Goal: Information Seeking & Learning: Learn about a topic

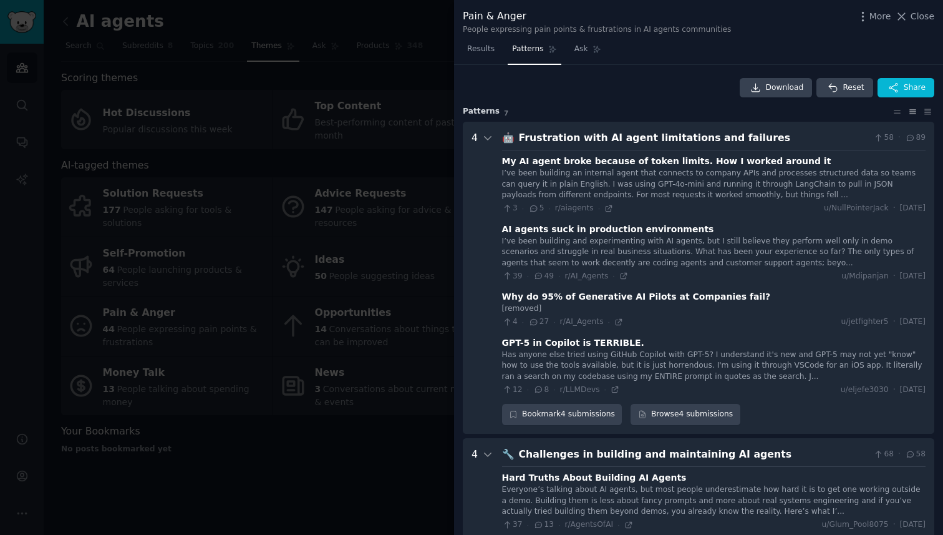
scroll to position [750, 0]
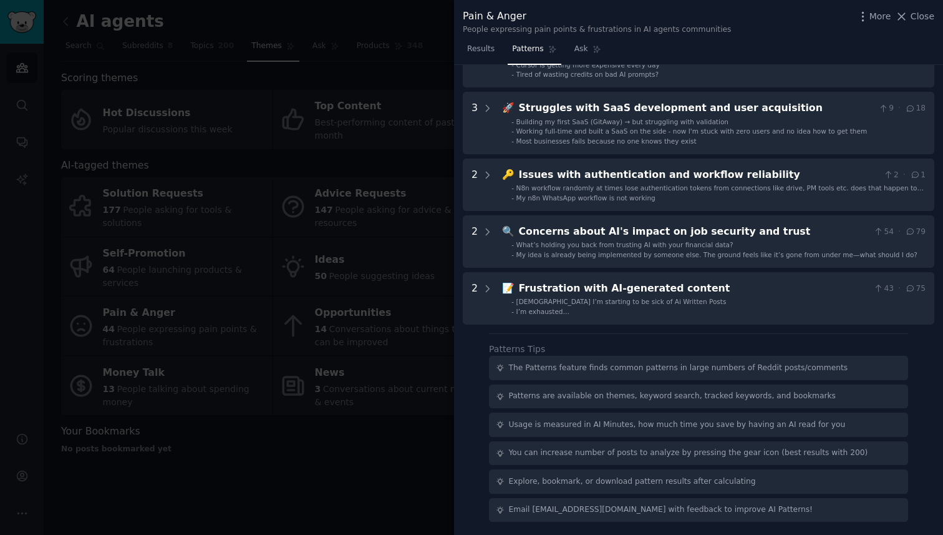
click at [371, 263] on div at bounding box center [471, 267] width 943 height 535
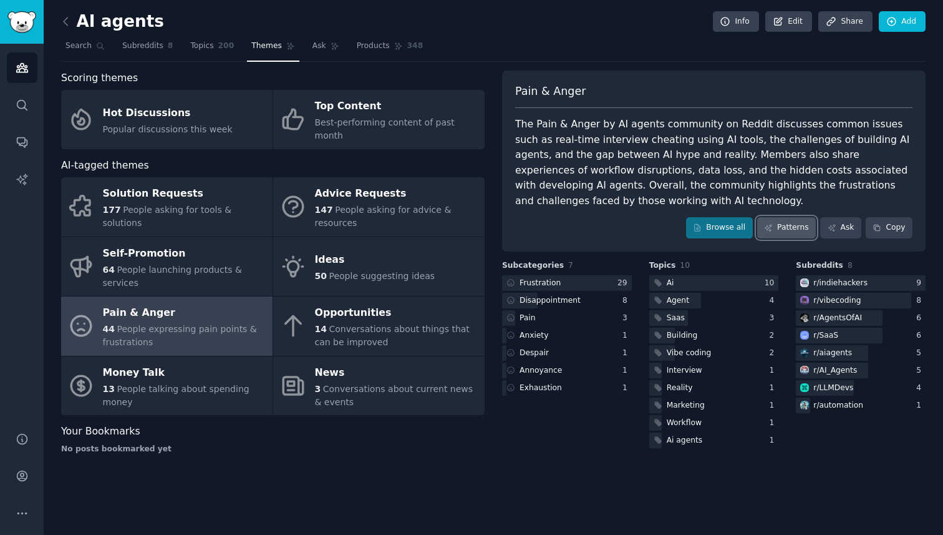
click at [785, 223] on link "Patterns" at bounding box center [786, 227] width 59 height 21
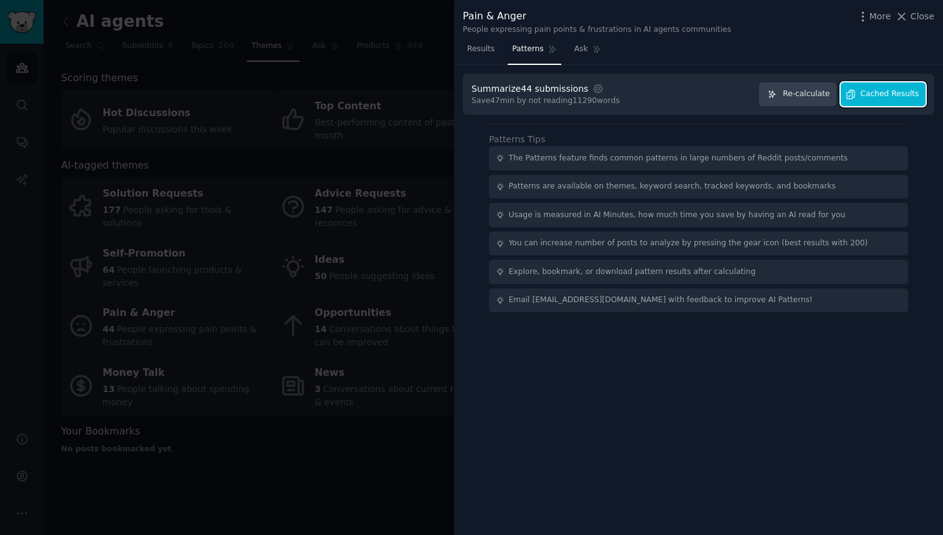
click at [873, 99] on span "Cached Results" at bounding box center [890, 94] width 59 height 11
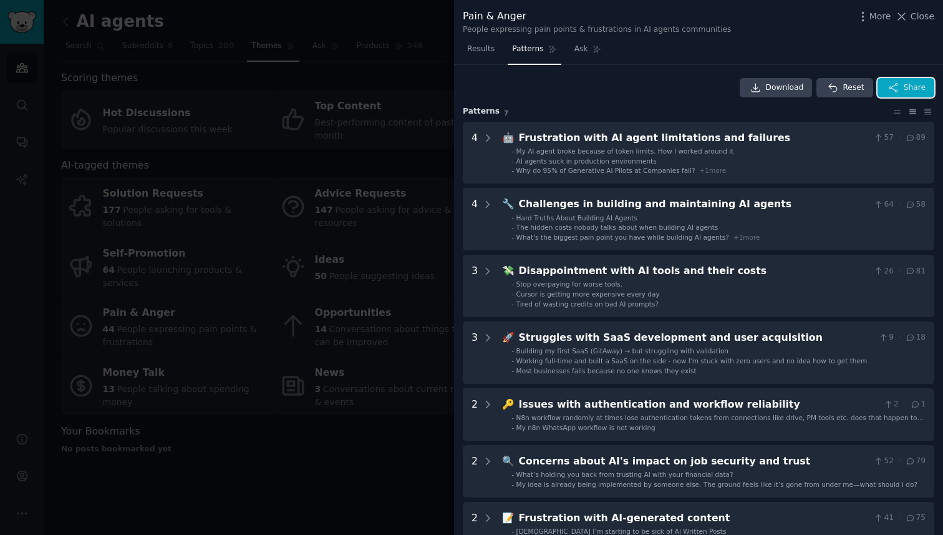
click at [908, 89] on span "Share" at bounding box center [915, 87] width 22 height 11
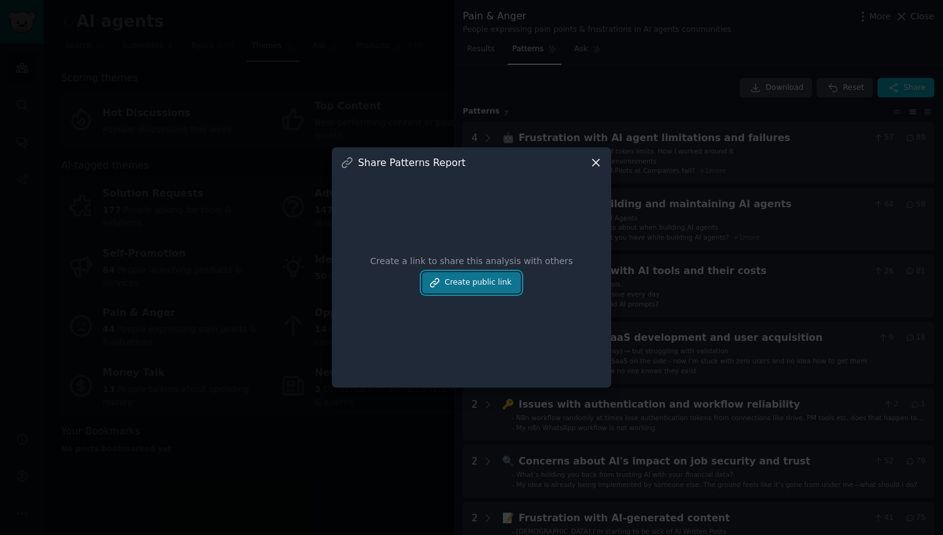
click at [493, 280] on button "Create public link" at bounding box center [471, 282] width 99 height 21
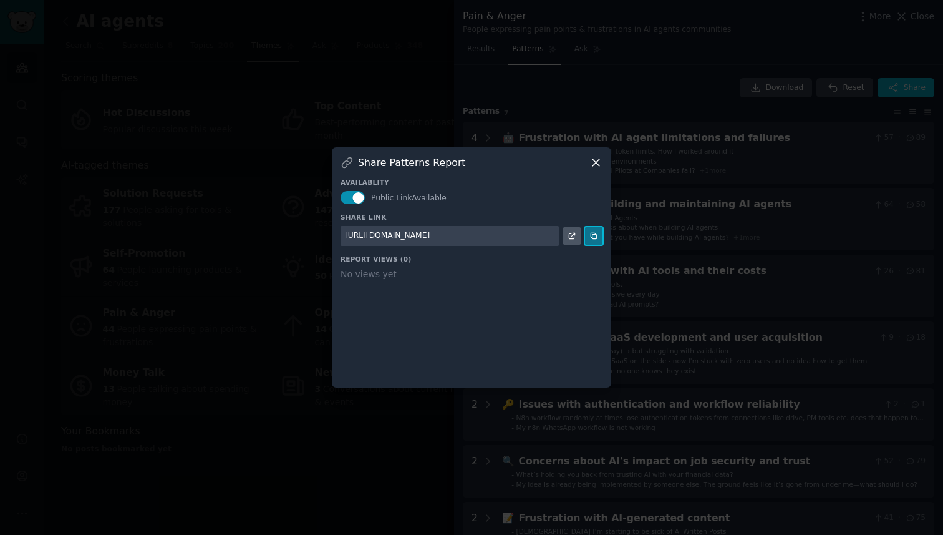
click at [593, 236] on icon at bounding box center [593, 235] width 9 height 9
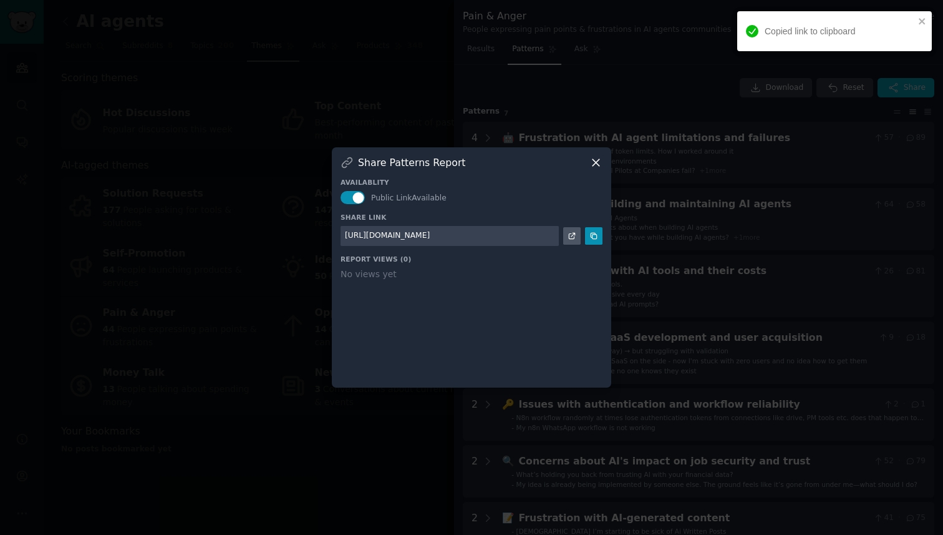
click at [598, 163] on icon at bounding box center [595, 162] width 13 height 13
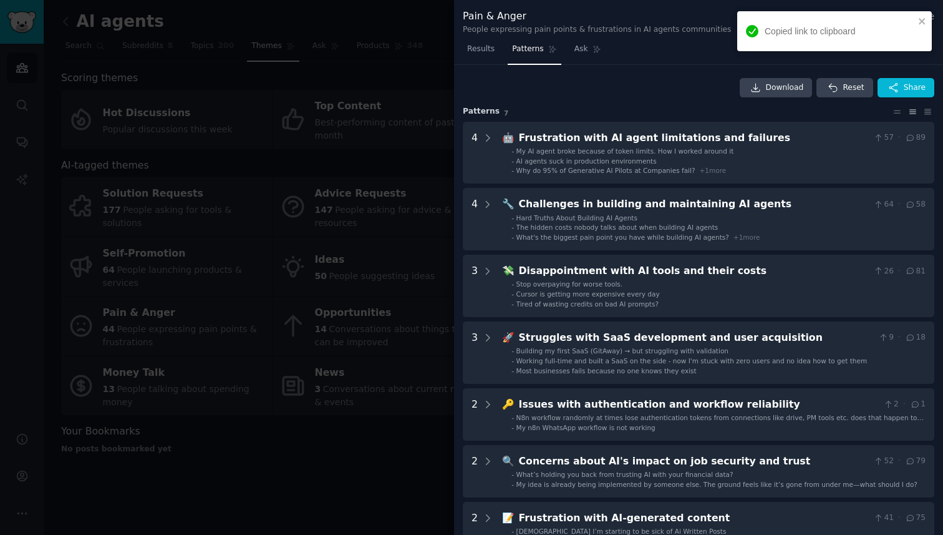
click at [265, 240] on div at bounding box center [471, 267] width 943 height 535
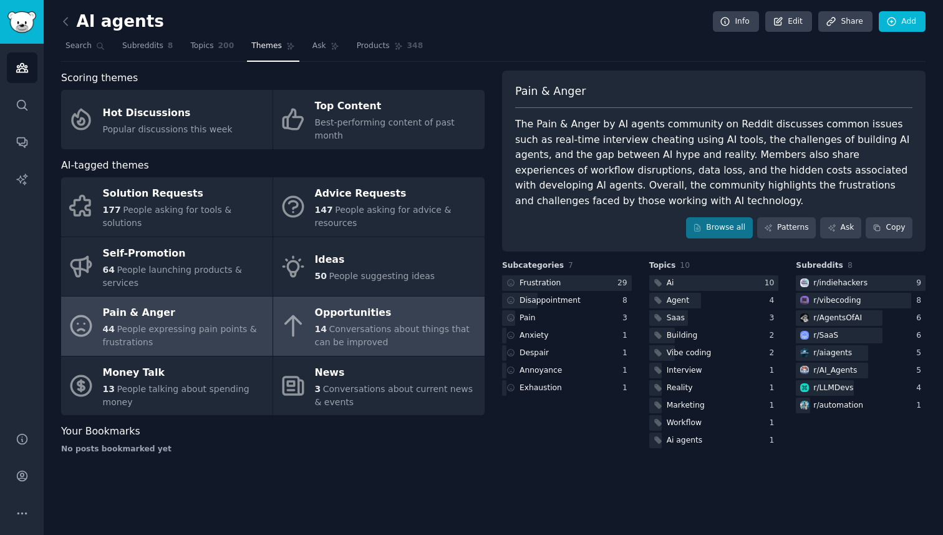
click at [355, 326] on span "Conversations about things that can be improved" at bounding box center [392, 335] width 155 height 23
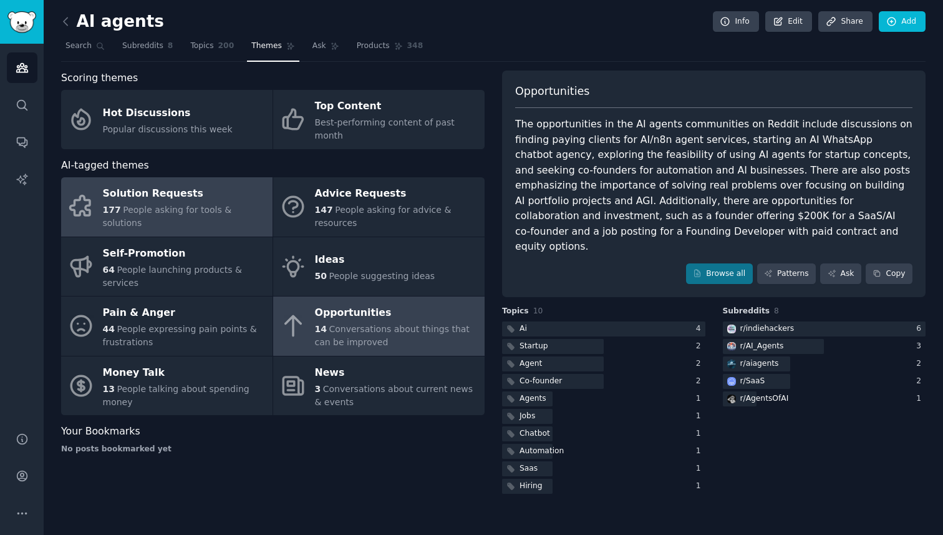
click at [215, 177] on link "Solution Requests 177 People asking for tools & solutions" at bounding box center [166, 206] width 211 height 59
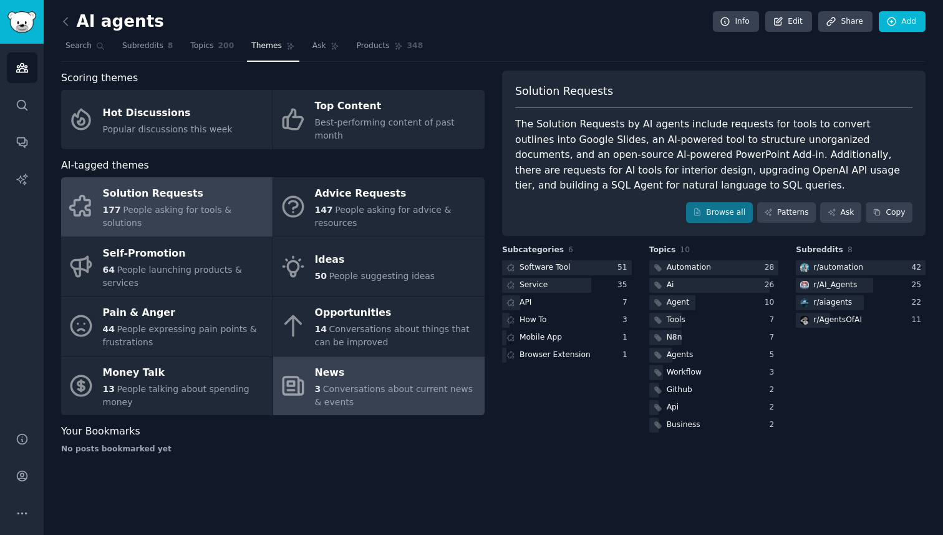
click at [385, 394] on div "3 Conversations about current news & events" at bounding box center [396, 395] width 163 height 26
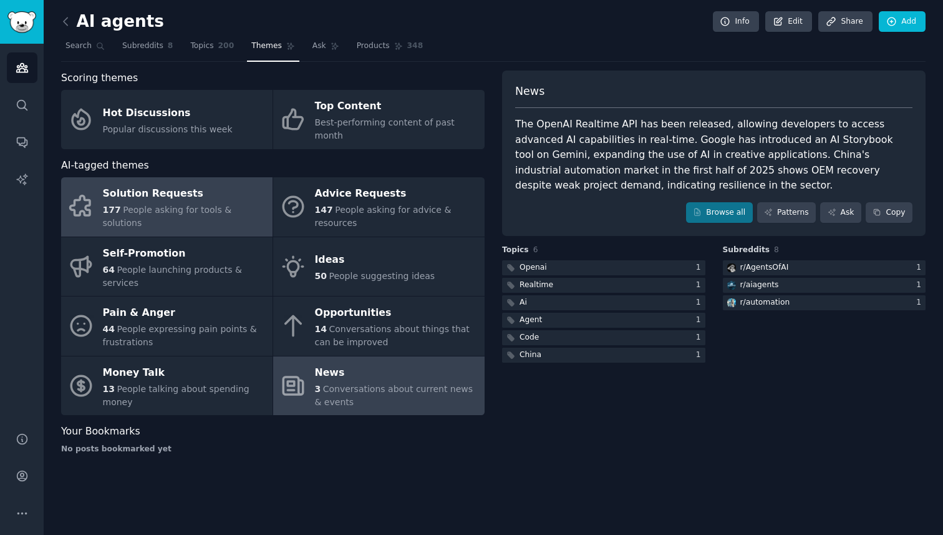
click at [226, 205] on span "People asking for tools & solutions" at bounding box center [167, 216] width 129 height 23
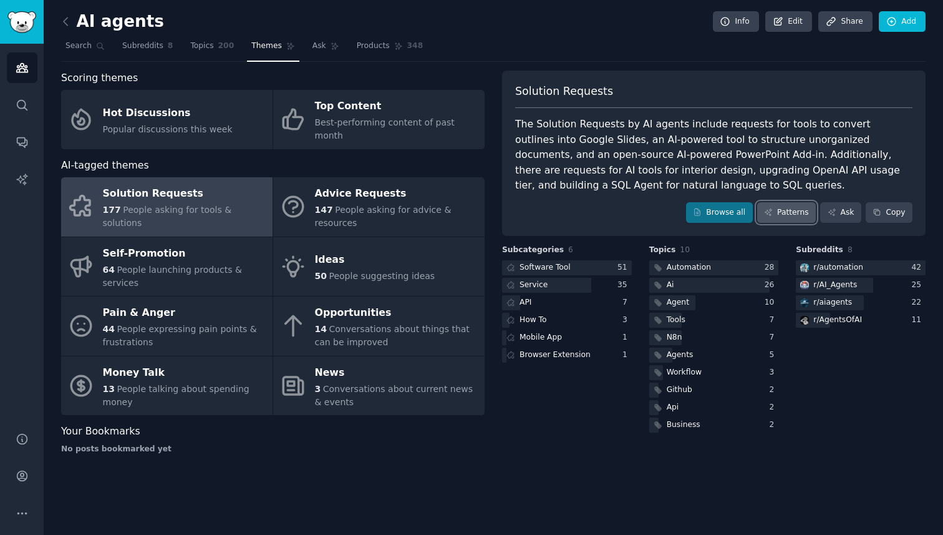
click at [782, 203] on link "Patterns" at bounding box center [786, 212] width 59 height 21
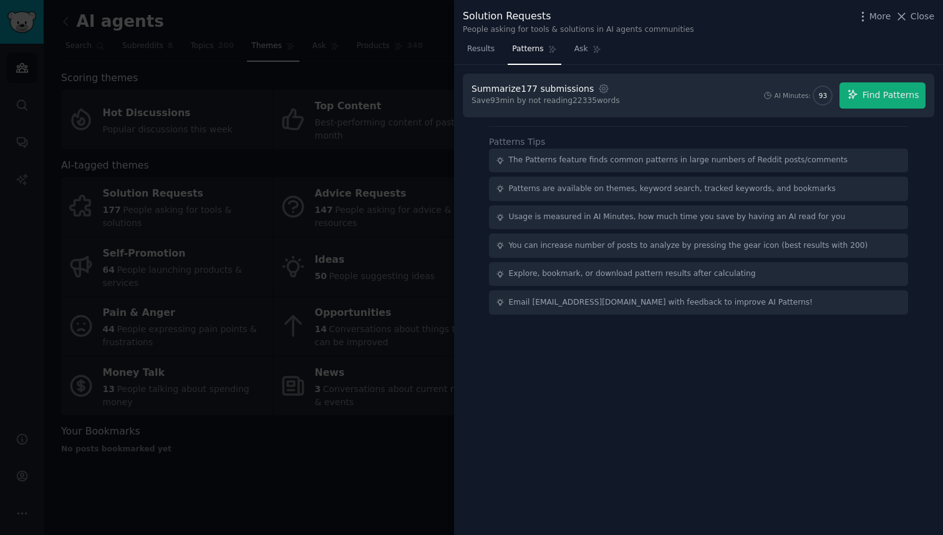
click at [885, 80] on div "Summarize 177 submissions Settings Save 93 min by not reading 22335 words AI Mi…" at bounding box center [699, 96] width 472 height 44
click at [881, 92] on span "Find Patterns" at bounding box center [891, 95] width 57 height 13
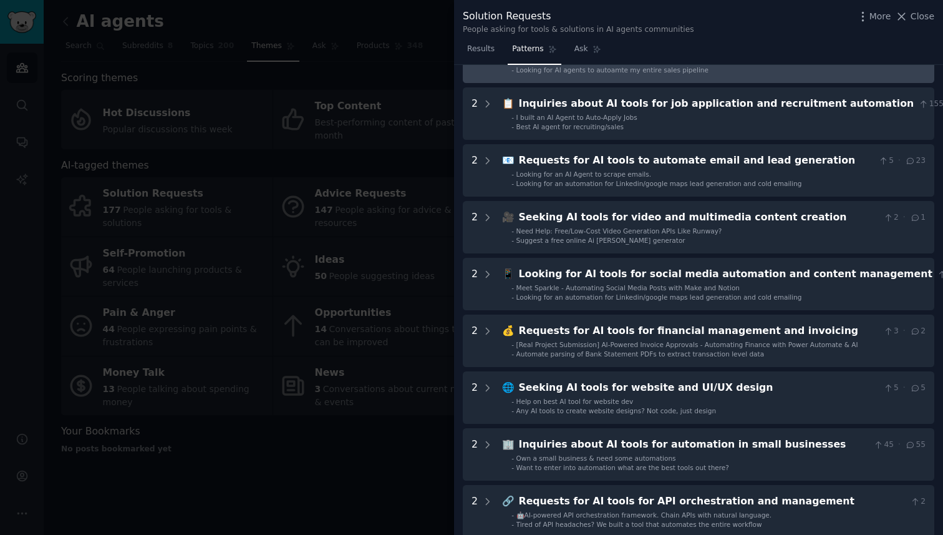
scroll to position [277, 0]
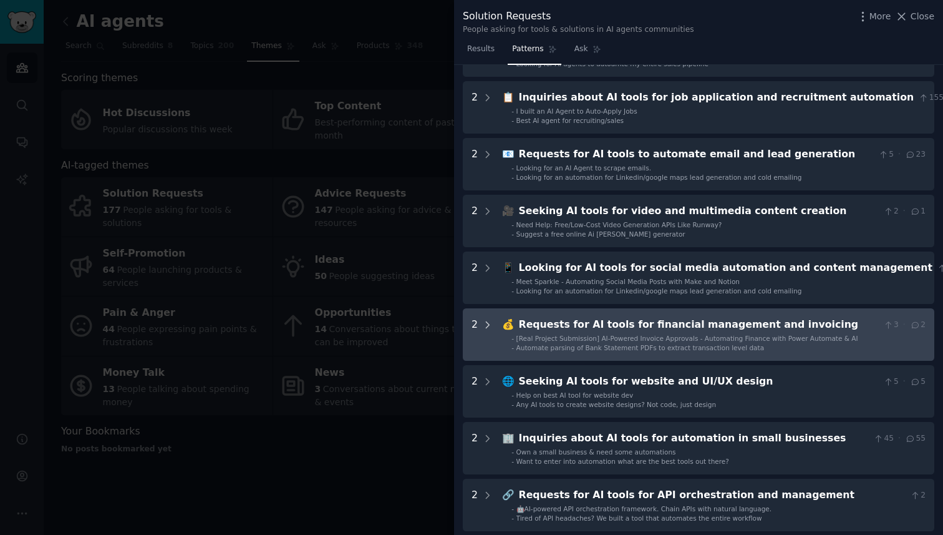
click at [490, 323] on icon at bounding box center [487, 324] width 11 height 11
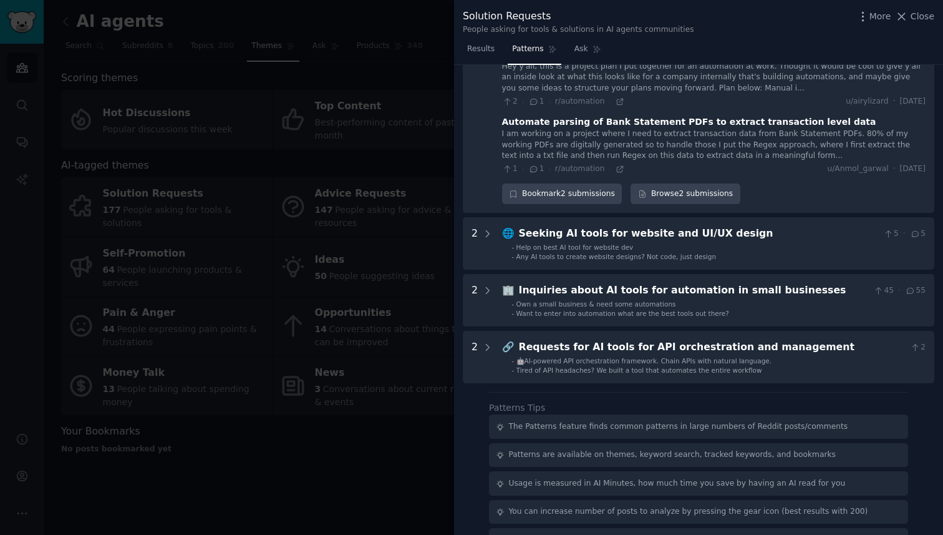
scroll to position [642, 0]
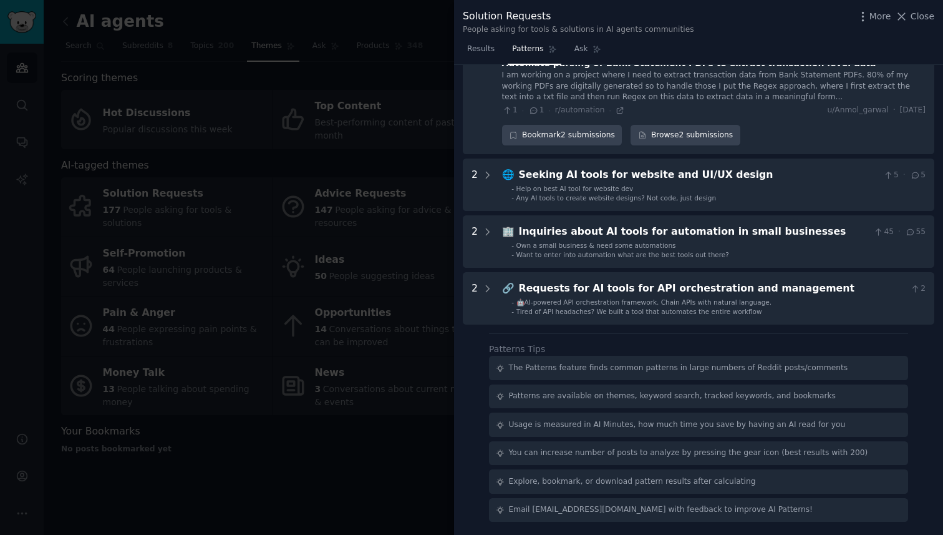
click at [410, 280] on div at bounding box center [471, 267] width 943 height 535
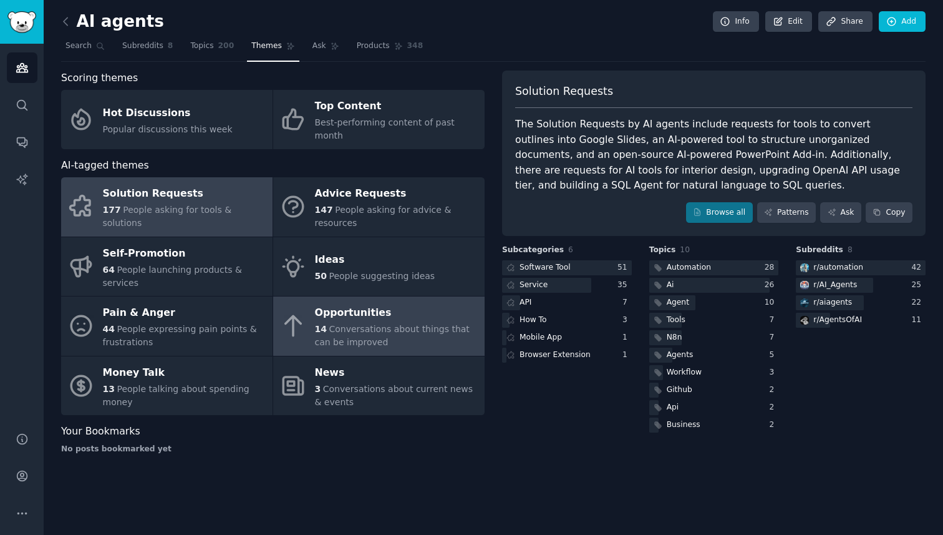
click at [379, 323] on div "14 Conversations about things that can be improved" at bounding box center [396, 335] width 163 height 26
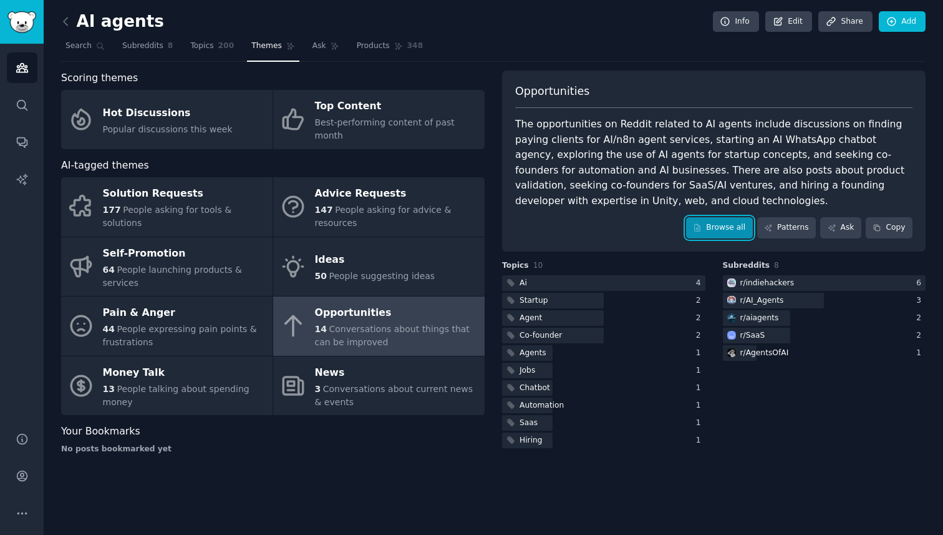
click at [725, 228] on link "Browse all" at bounding box center [719, 227] width 67 height 21
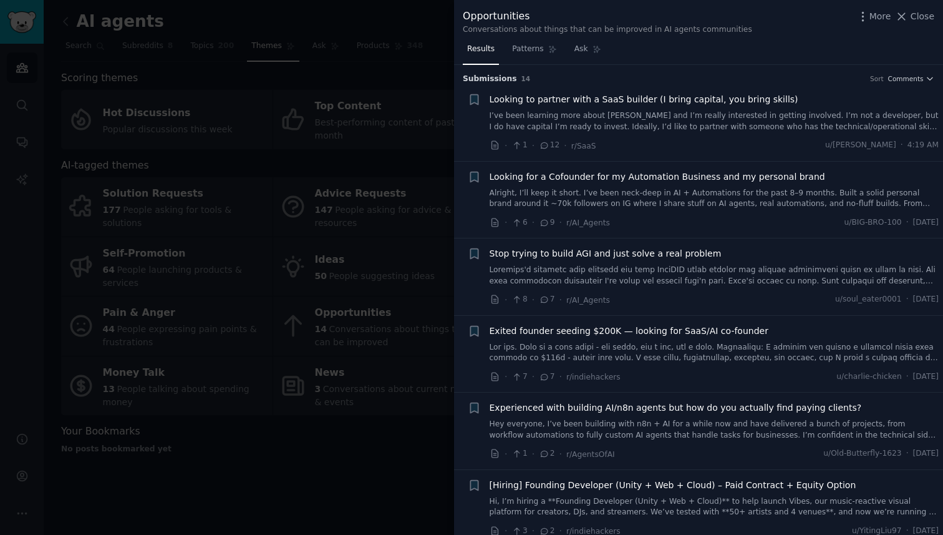
click at [767, 272] on link at bounding box center [715, 275] width 450 height 22
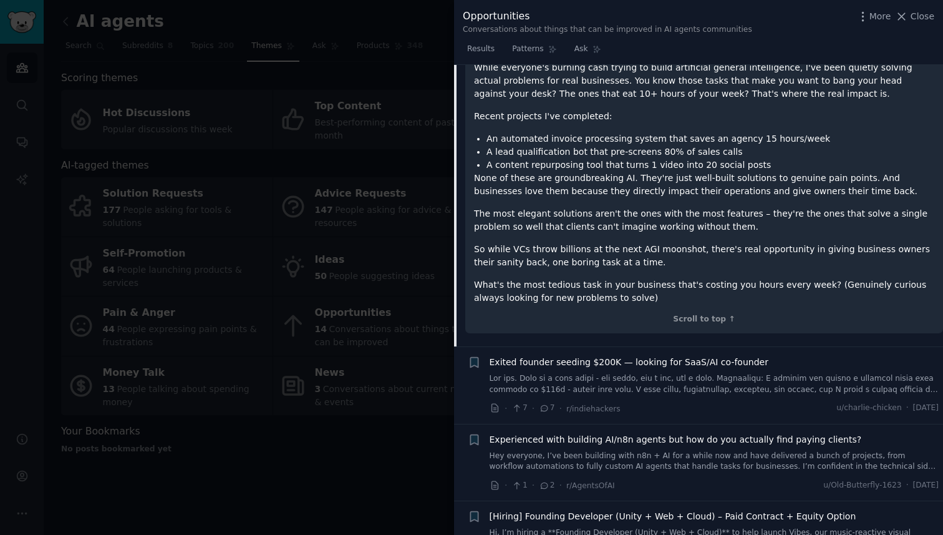
scroll to position [388, 0]
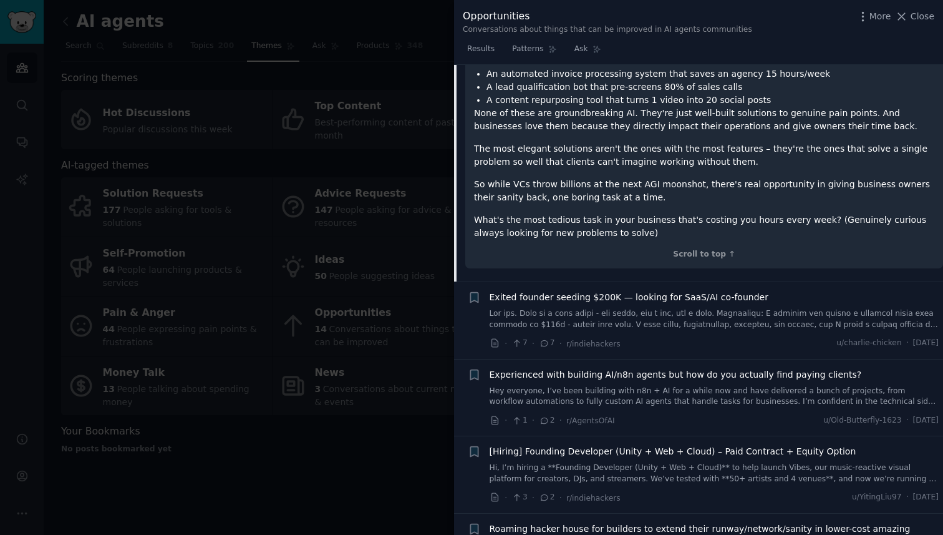
click at [703, 291] on span "Exited founder seeding $200K — looking for SaaS/AI co-founder" at bounding box center [629, 297] width 279 height 13
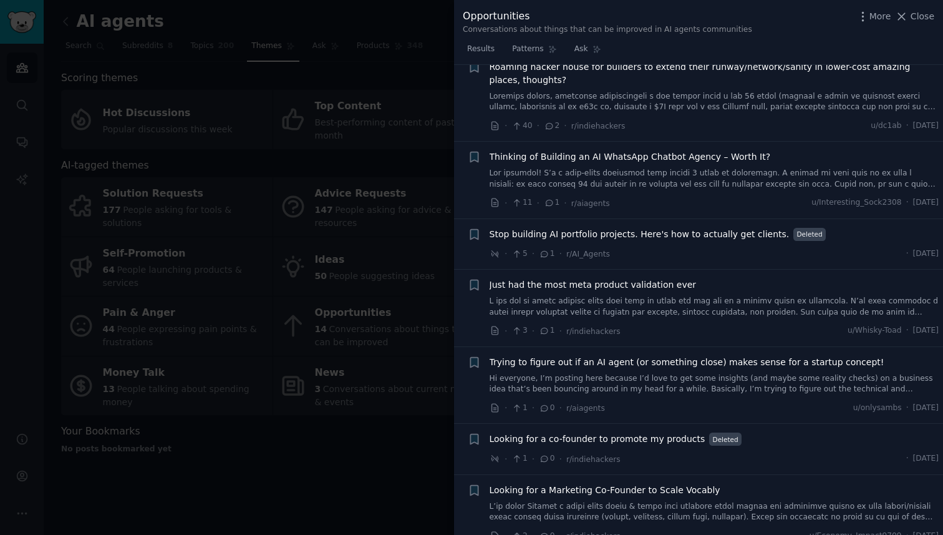
scroll to position [1126, 0]
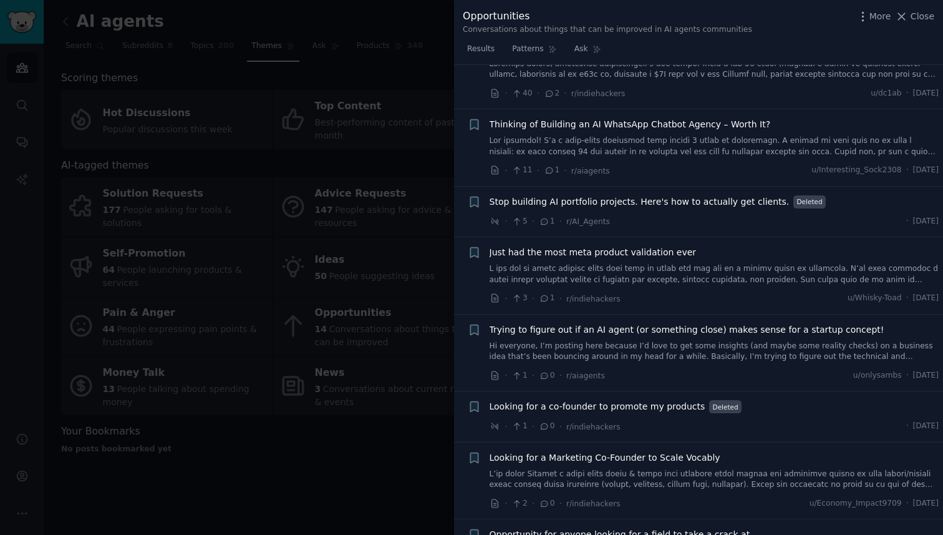
click at [302, 447] on div at bounding box center [471, 267] width 943 height 535
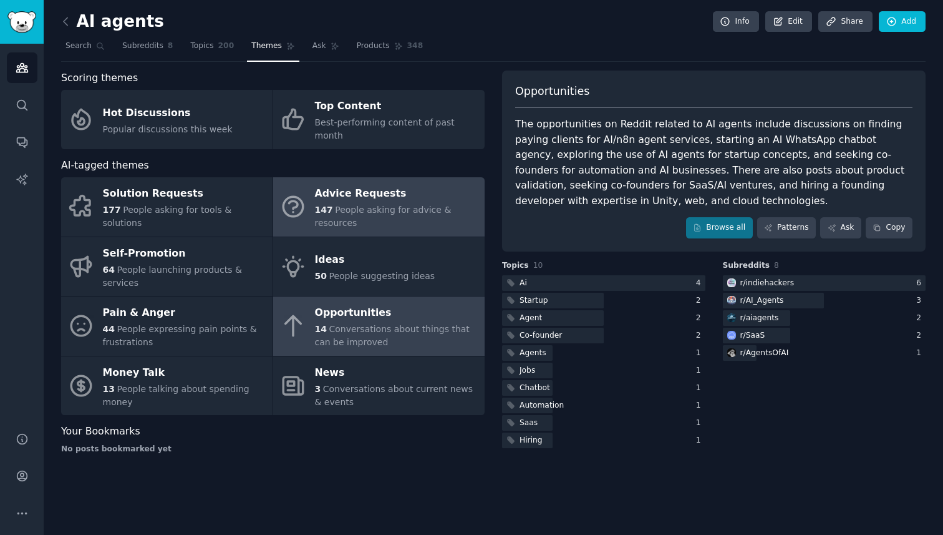
click at [344, 184] on div "Advice Requests" at bounding box center [396, 194] width 163 height 20
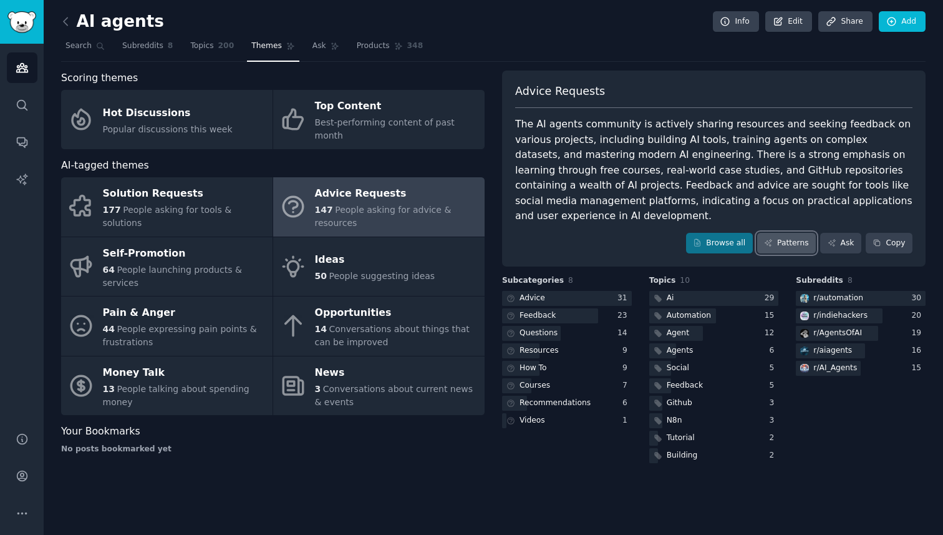
click at [783, 233] on link "Patterns" at bounding box center [786, 243] width 59 height 21
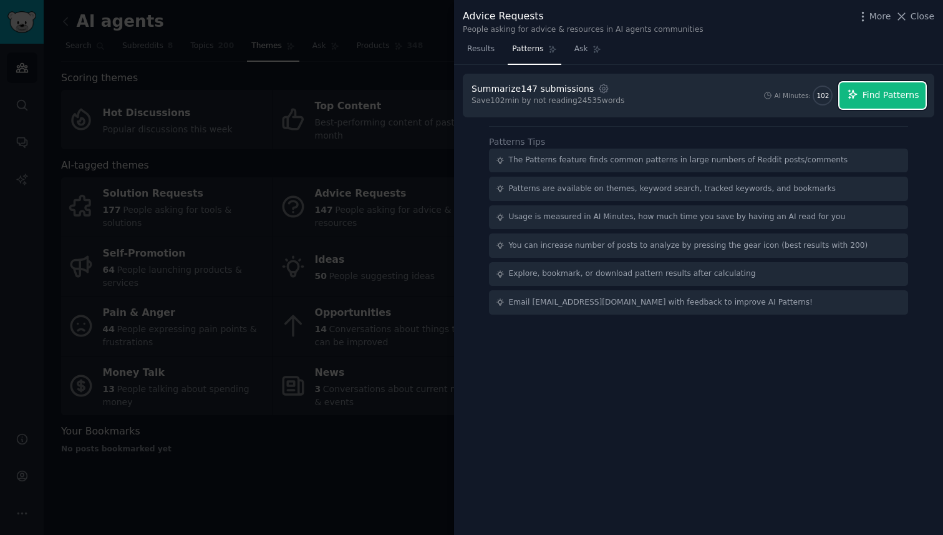
click at [865, 100] on span "Find Patterns" at bounding box center [891, 95] width 57 height 13
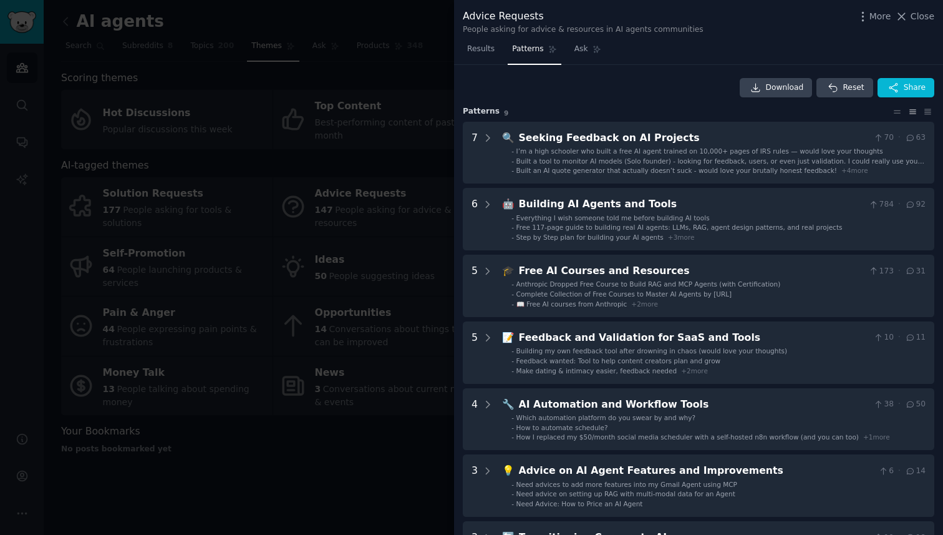
click at [387, 263] on div at bounding box center [471, 267] width 943 height 535
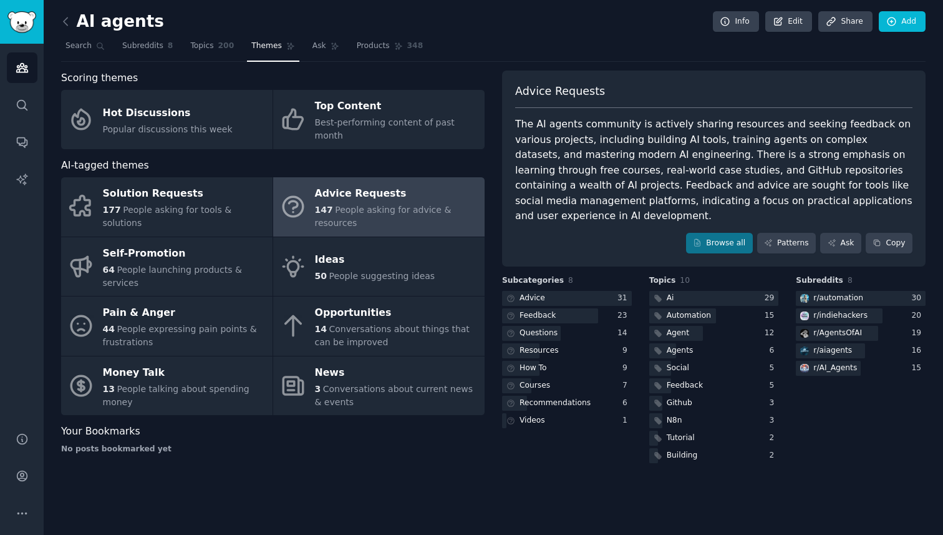
click at [65, 11] on div "AI agents Info Edit Share Add" at bounding box center [493, 24] width 865 height 26
click at [65, 17] on icon at bounding box center [66, 20] width 4 height 7
